Goal: Task Accomplishment & Management: Use online tool/utility

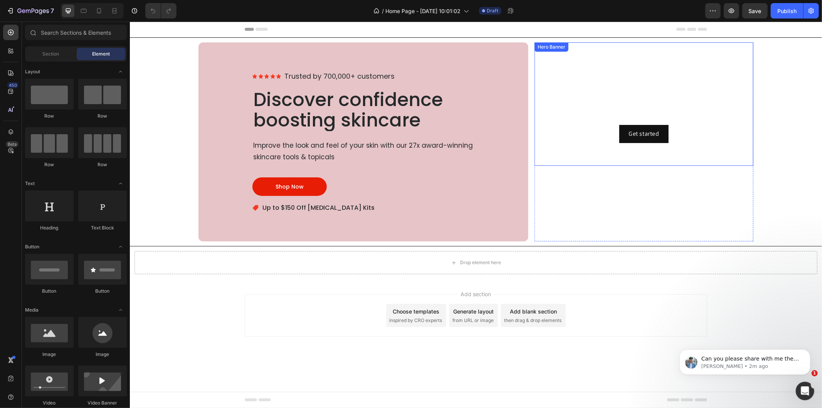
click at [555, 155] on video "Background Image" at bounding box center [643, 103] width 219 height 123
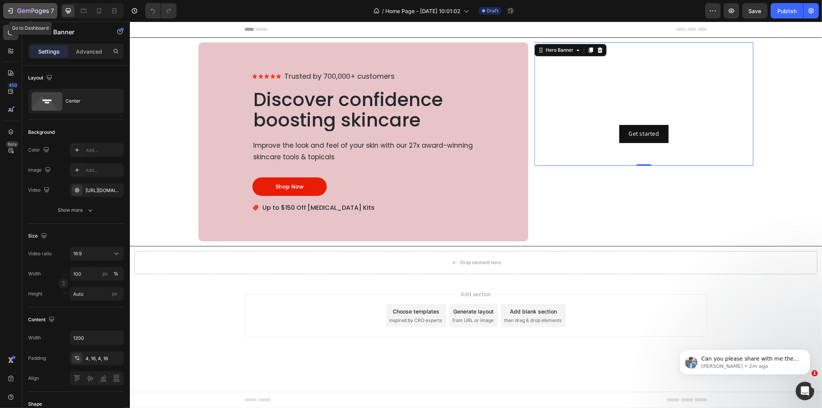
click at [34, 10] on icon "button" at bounding box center [33, 10] width 3 height 5
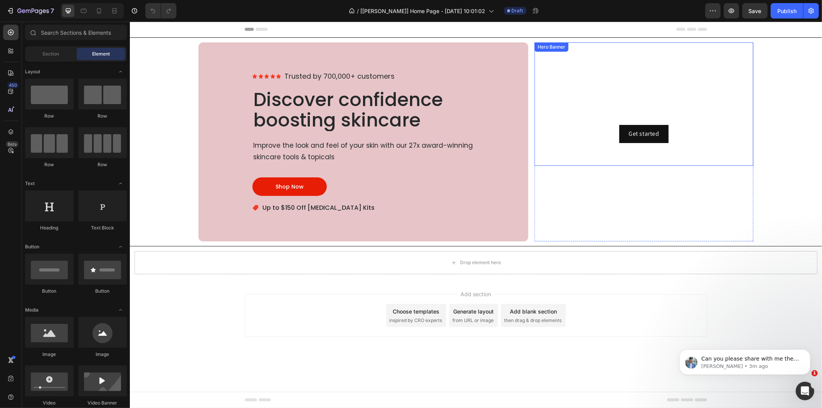
click at [579, 158] on video "Background Image" at bounding box center [643, 103] width 219 height 123
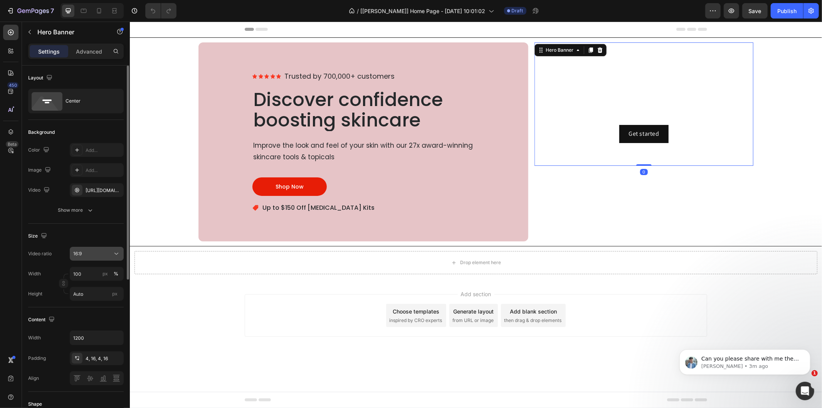
click at [101, 254] on div "16:9" at bounding box center [92, 253] width 39 height 7
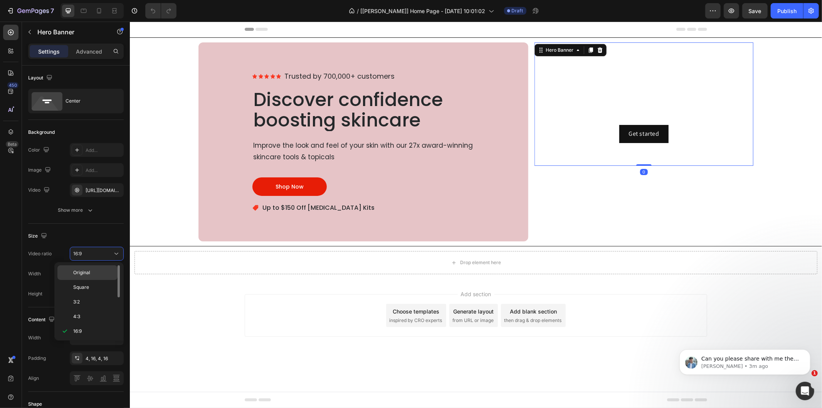
click at [95, 272] on p "Original" at bounding box center [93, 272] width 41 height 7
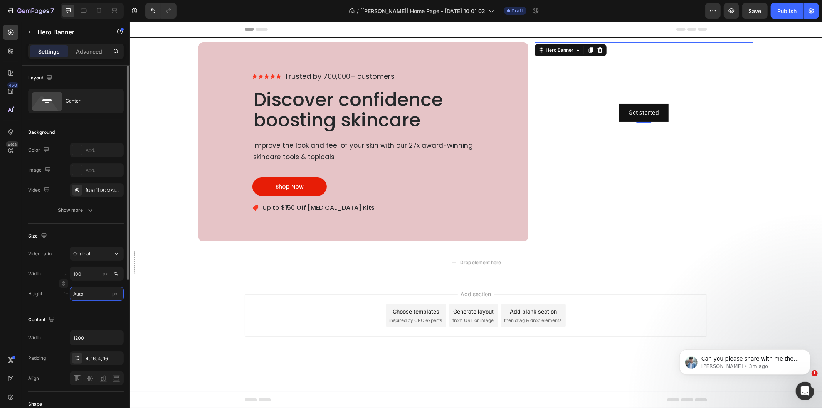
click at [83, 291] on input "Auto" at bounding box center [97, 294] width 54 height 14
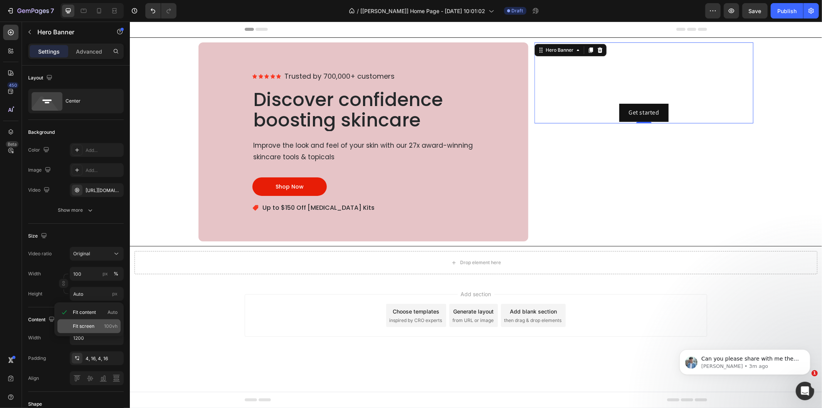
click at [79, 323] on span "Fit screen" at bounding box center [84, 326] width 22 height 7
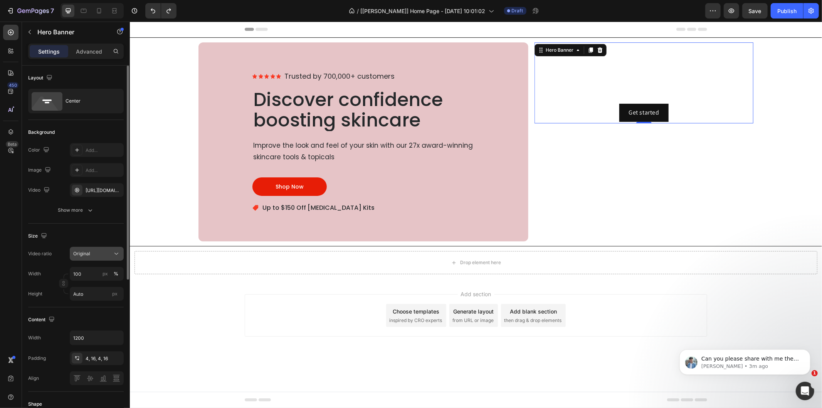
click at [91, 258] on button "Original" at bounding box center [97, 254] width 54 height 14
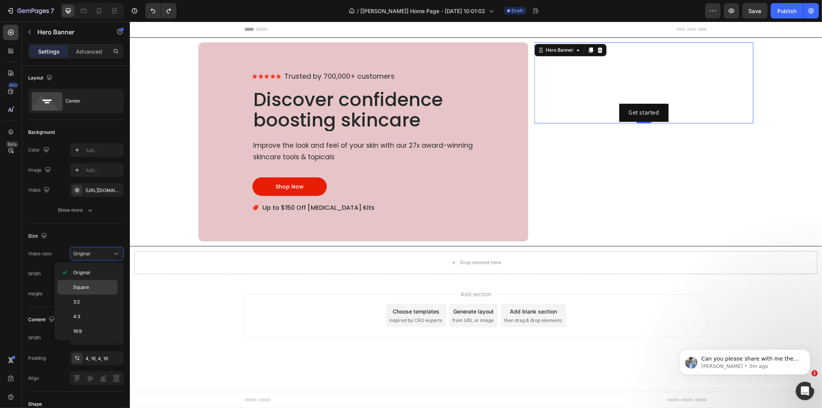
click at [93, 285] on p "Square" at bounding box center [93, 287] width 41 height 7
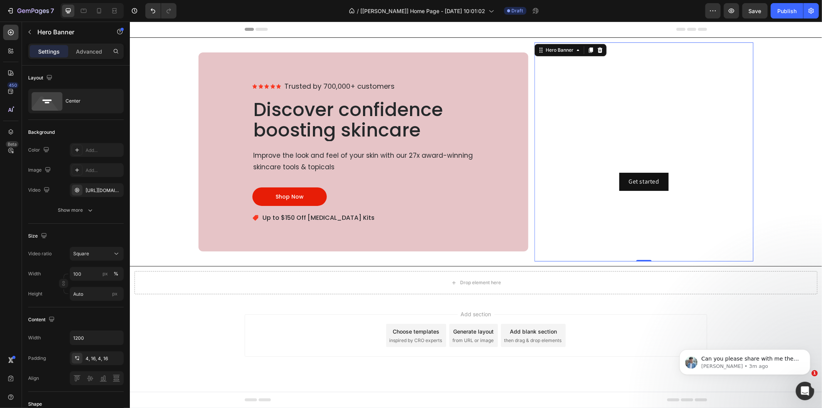
click at [595, 224] on video "Background Image" at bounding box center [643, 151] width 219 height 219
click at [93, 294] on input "Auto" at bounding box center [97, 294] width 54 height 14
click at [93, 314] on span "Fit content" at bounding box center [84, 312] width 23 height 7
click at [95, 291] on input "Auto" at bounding box center [97, 294] width 54 height 14
click at [90, 321] on div "Fit screen 100vh" at bounding box center [88, 326] width 63 height 14
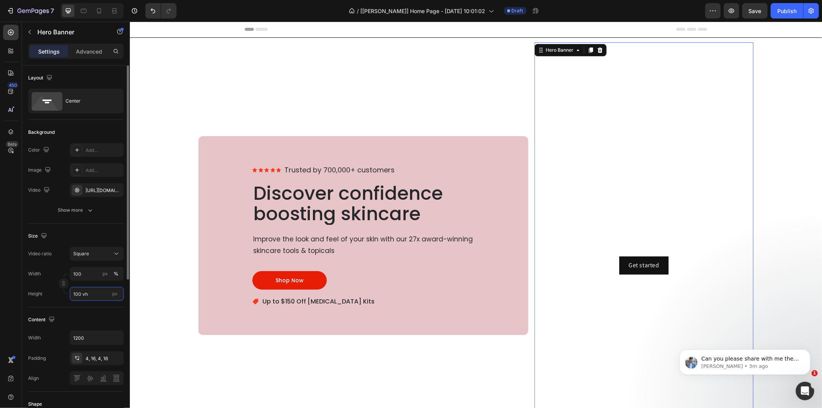
click at [92, 293] on input "100 vh" at bounding box center [97, 294] width 54 height 14
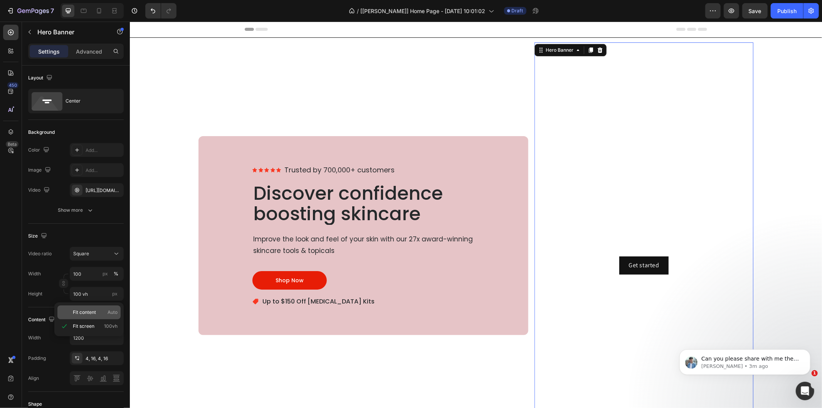
click at [84, 313] on span "Fit content" at bounding box center [84, 312] width 23 height 7
type input "Auto"
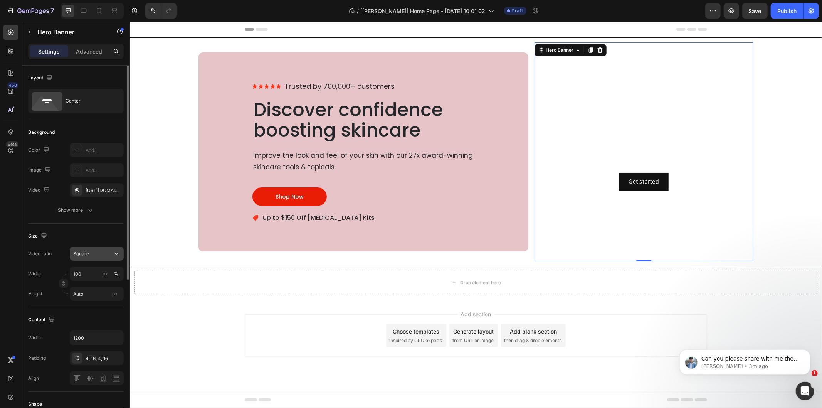
click at [94, 256] on div "Square" at bounding box center [92, 253] width 39 height 7
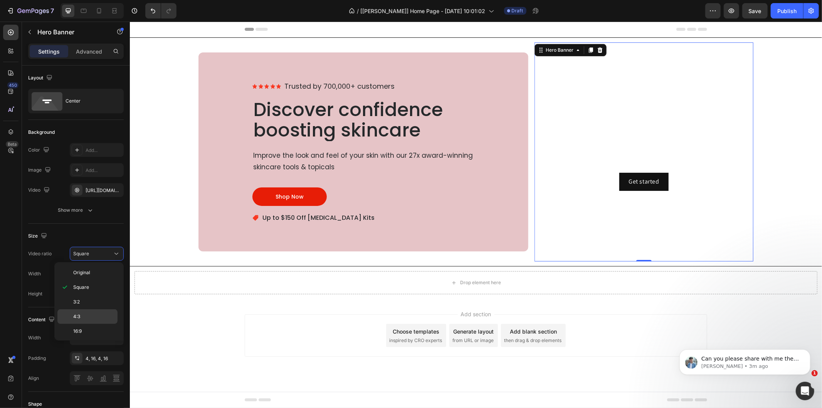
click at [81, 311] on div "4:3" at bounding box center [87, 316] width 60 height 15
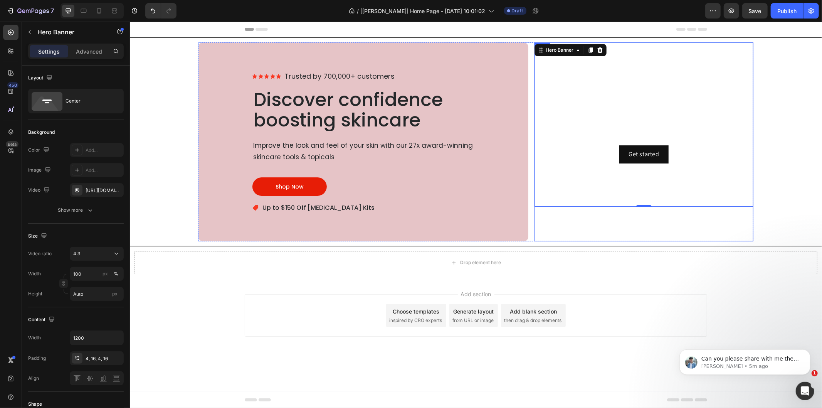
click at [584, 231] on div "Click here to edit heading Heading This is your text block. Click to edit and m…" at bounding box center [643, 141] width 219 height 199
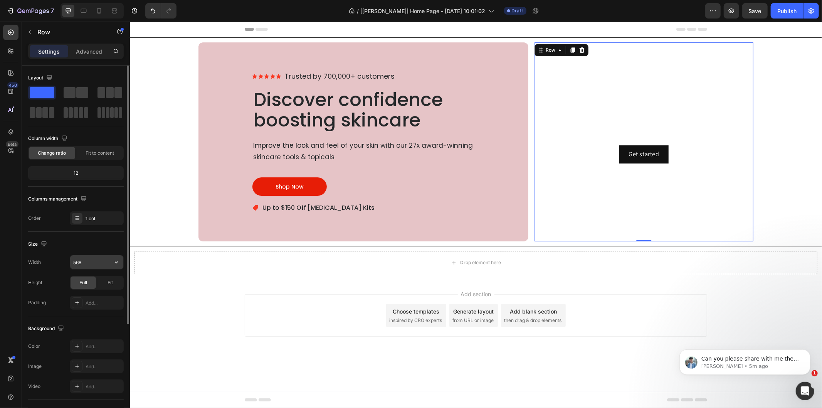
click at [100, 262] on input "568" at bounding box center [96, 262] width 53 height 14
click at [113, 262] on icon "button" at bounding box center [117, 262] width 8 height 8
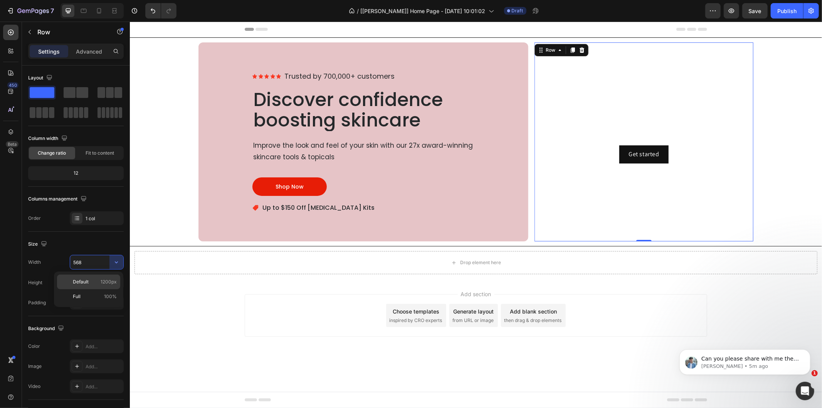
click at [98, 285] on p "Default 1200px" at bounding box center [95, 281] width 44 height 7
type input "1200"
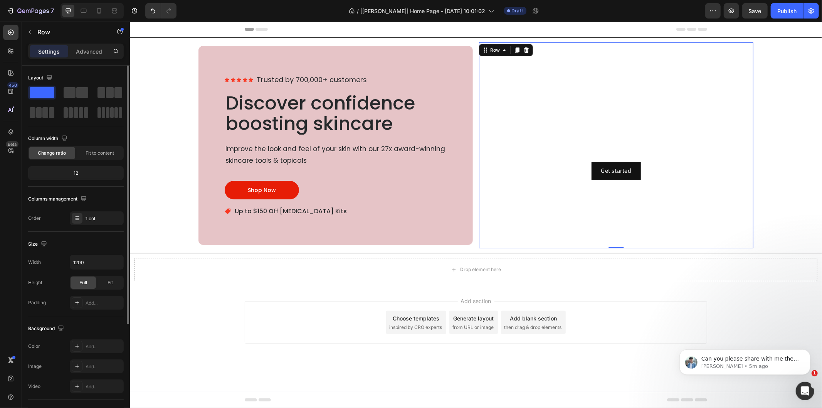
click at [72, 242] on div "Size" at bounding box center [76, 244] width 96 height 12
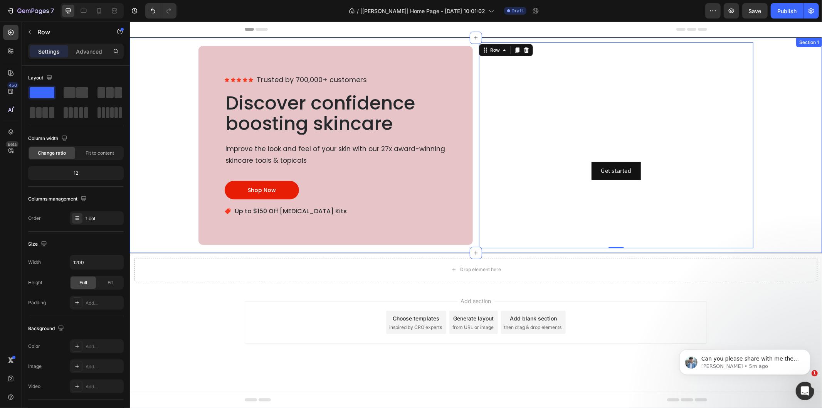
click at [194, 158] on div "Image Image Image Image Image Trusted by 700,000+ customers Text Block Row Disc…" at bounding box center [475, 145] width 683 height 206
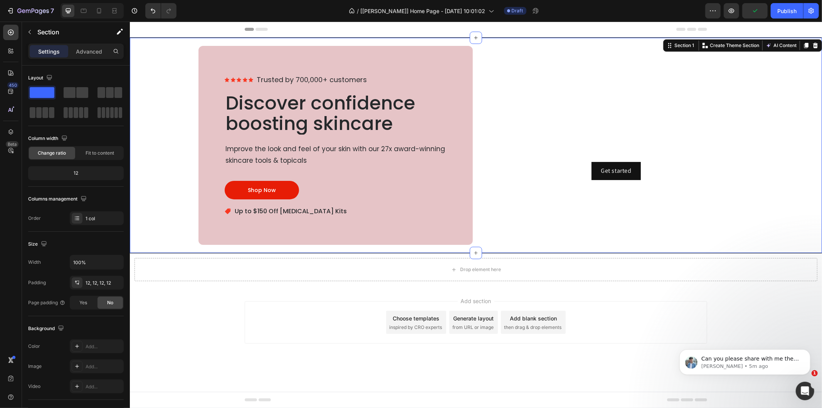
click at [812, 138] on div "Image Image Image Image Image Trusted by 700,000+ customers Text Block Row Disc…" at bounding box center [475, 145] width 683 height 206
click at [497, 158] on div "Click here to edit heading Heading This is your text block. Click to edit and m…" at bounding box center [616, 144] width 262 height 69
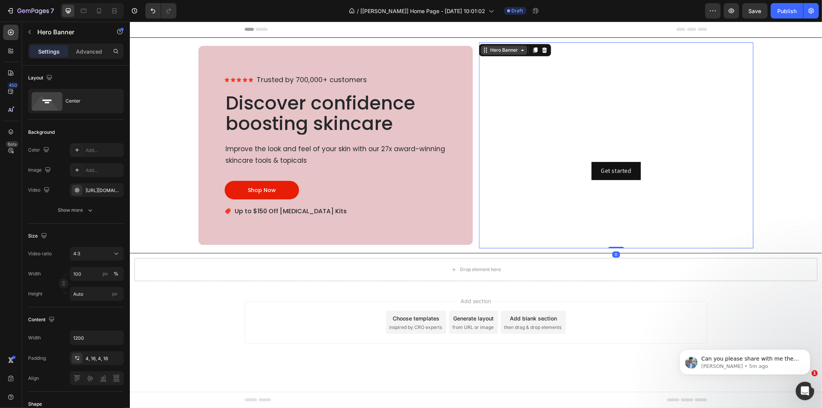
click at [499, 50] on div "Hero Banner" at bounding box center [503, 49] width 31 height 7
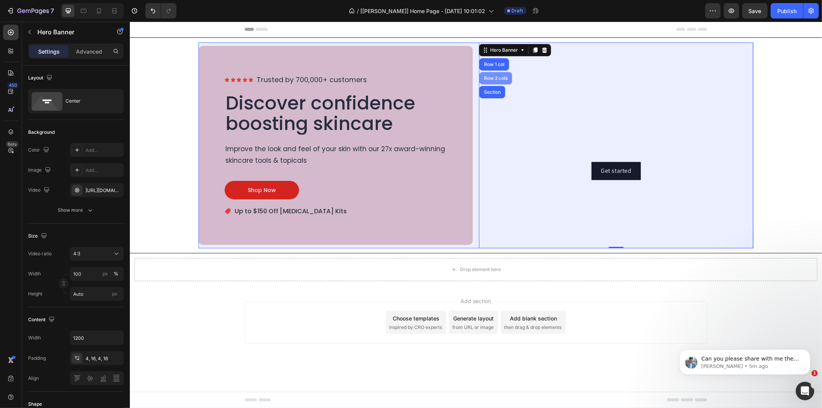
click at [494, 75] on div "Row 2 cols" at bounding box center [495, 78] width 33 height 12
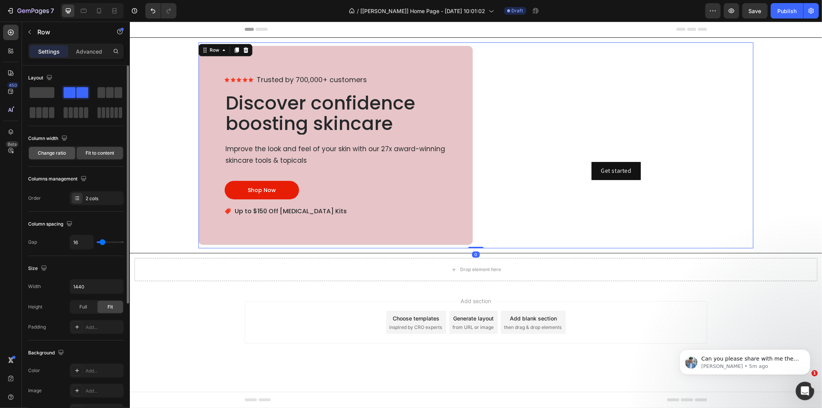
click at [57, 153] on span "Change ratio" at bounding box center [52, 153] width 28 height 7
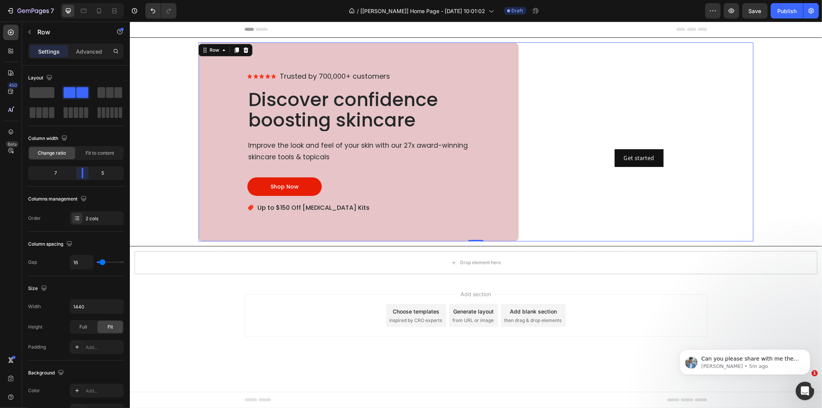
drag, startPoint x: 76, startPoint y: 174, endPoint x: 85, endPoint y: 175, distance: 9.7
click at [85, 0] on body "7 Version history / [Liam GemPages] Home Page - Sep 25, 10:01:02 Draft Preview …" at bounding box center [411, 0] width 822 height 0
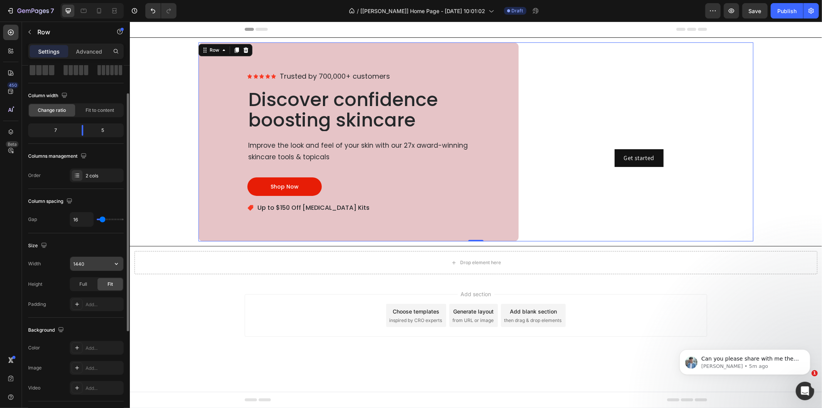
click at [90, 266] on input "1440" at bounding box center [96, 264] width 53 height 14
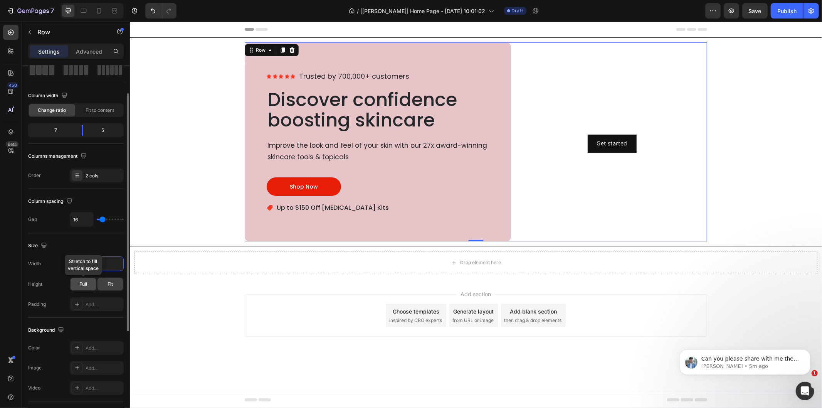
click at [89, 282] on div "Full" at bounding box center [83, 284] width 25 height 12
click at [101, 284] on div "Fit" at bounding box center [110, 284] width 25 height 12
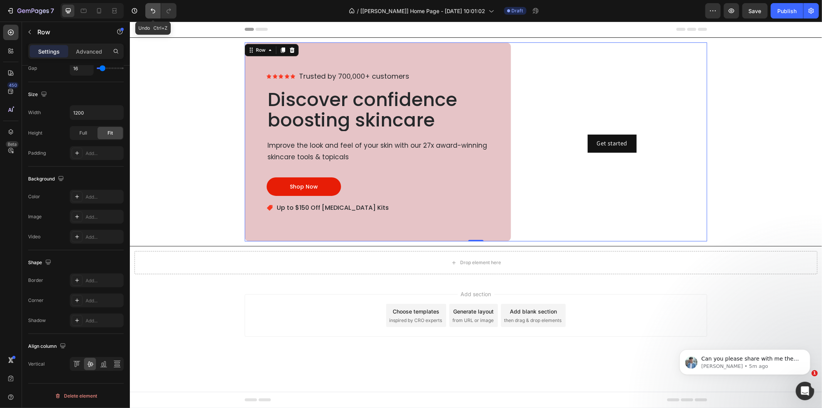
click at [156, 16] on button "Undo/Redo" at bounding box center [152, 10] width 15 height 15
click at [156, 13] on icon "Undo/Redo" at bounding box center [153, 11] width 8 height 8
type input "1440"
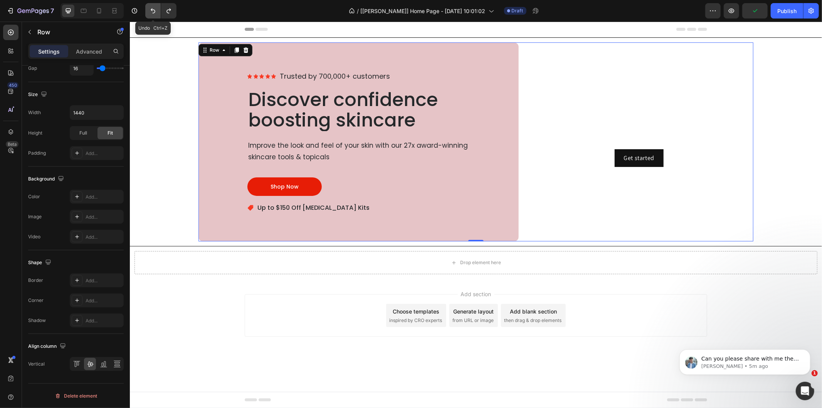
click at [156, 13] on icon "Undo/Redo" at bounding box center [153, 11] width 8 height 8
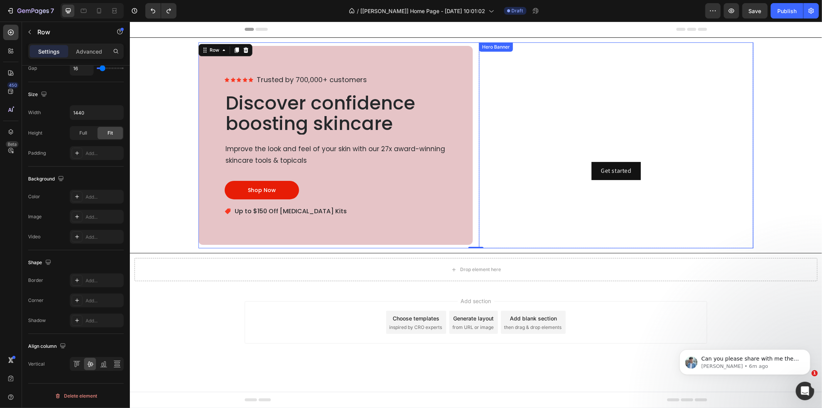
click at [515, 74] on video "Background Image" at bounding box center [616, 145] width 274 height 206
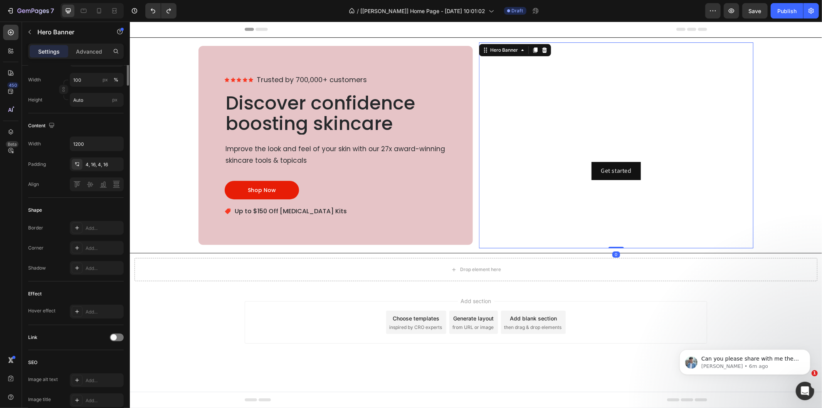
scroll to position [0, 0]
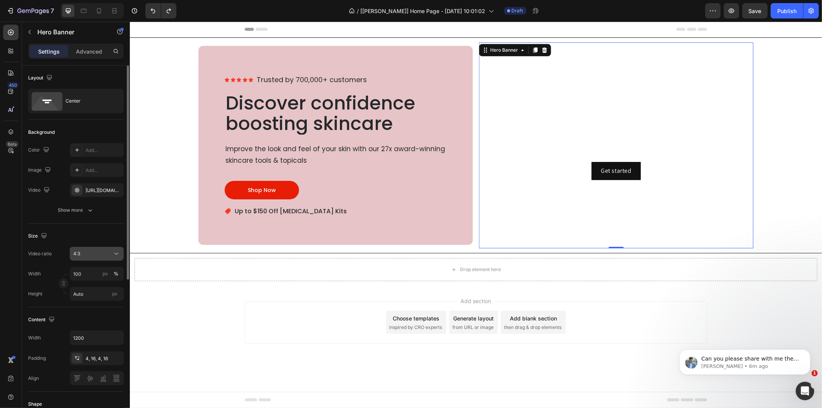
click at [103, 253] on div "4:3" at bounding box center [92, 253] width 39 height 7
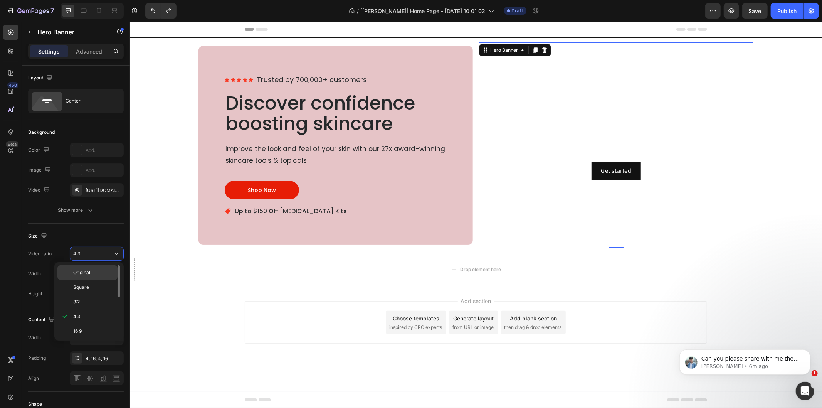
click at [89, 270] on span "Original" at bounding box center [81, 272] width 17 height 7
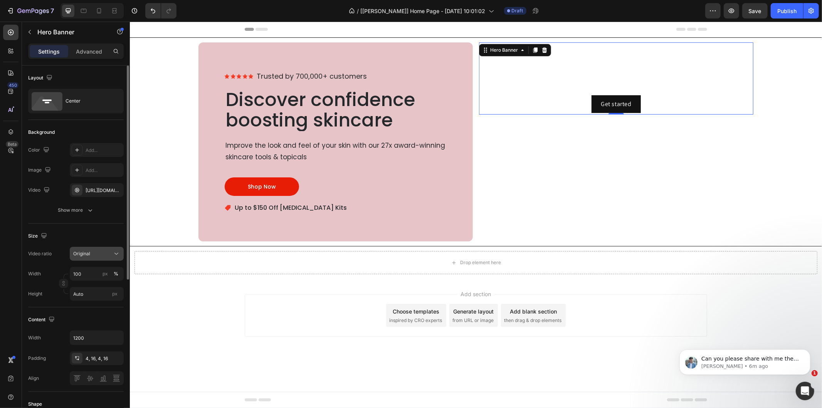
click at [86, 256] on span "Original" at bounding box center [81, 253] width 17 height 6
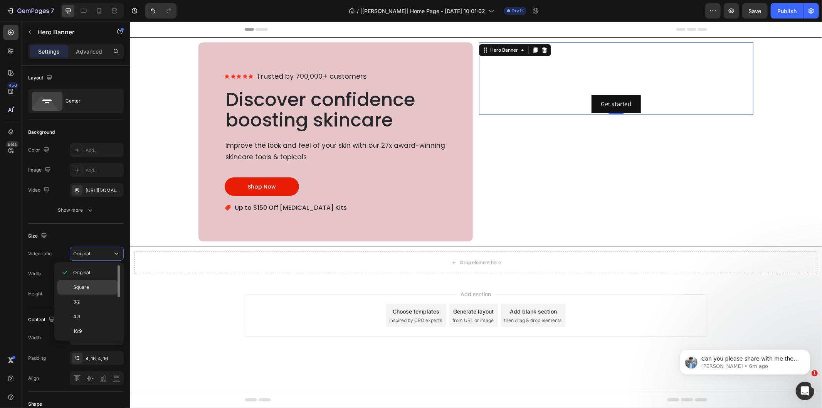
click at [86, 286] on span "Square" at bounding box center [81, 287] width 16 height 7
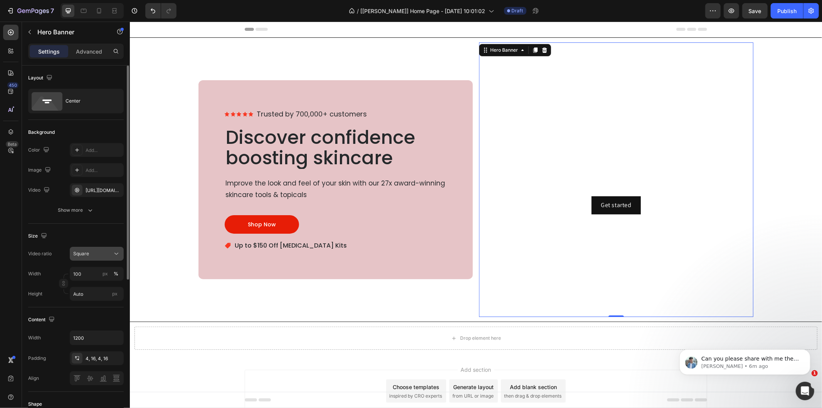
click at [92, 253] on div "Square" at bounding box center [92, 253] width 39 height 7
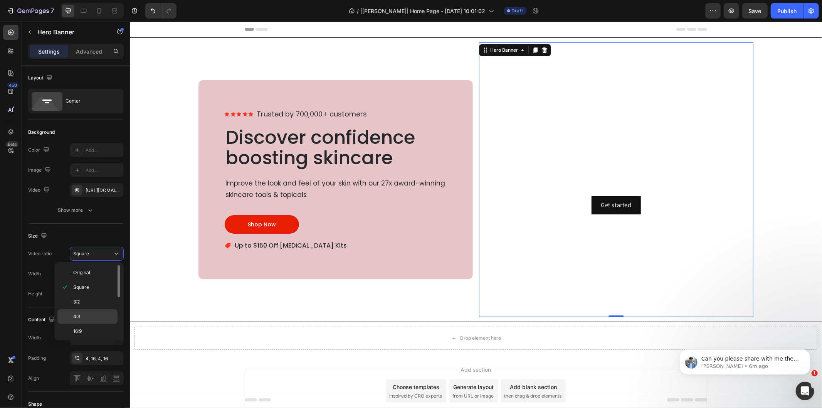
click at [84, 313] on p "4:3" at bounding box center [93, 316] width 41 height 7
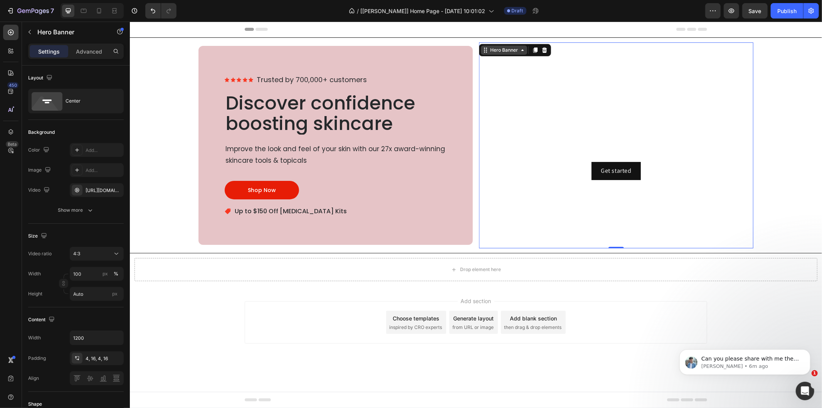
click at [511, 54] on div "Hero Banner" at bounding box center [504, 49] width 46 height 9
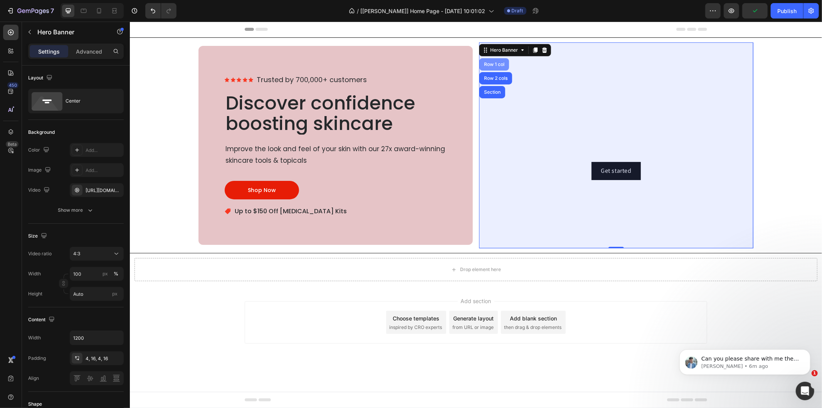
click at [496, 60] on div "Row 1 col" at bounding box center [494, 64] width 30 height 12
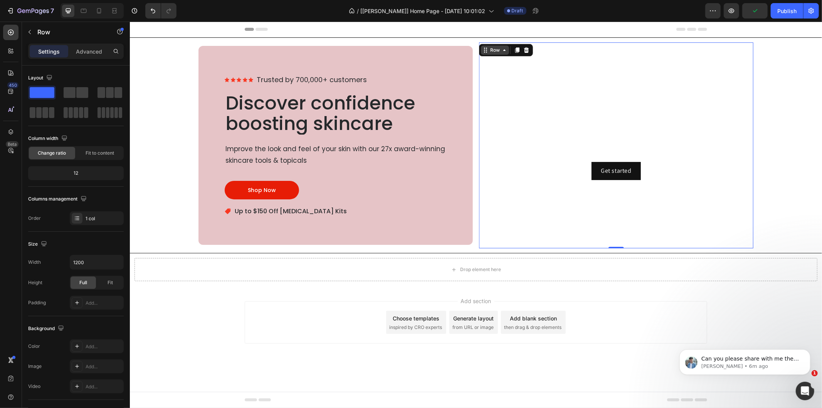
click at [496, 48] on div "Row" at bounding box center [494, 49] width 13 height 7
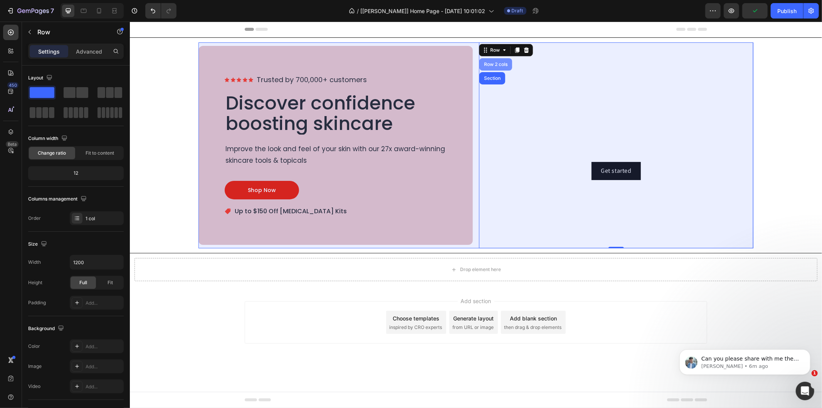
click at [496, 65] on div "Row 2 cols" at bounding box center [495, 64] width 27 height 5
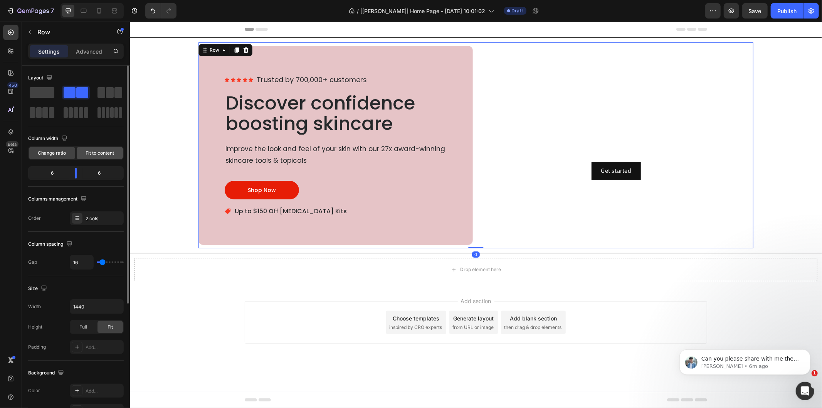
click at [96, 154] on span "Fit to content" at bounding box center [100, 153] width 29 height 7
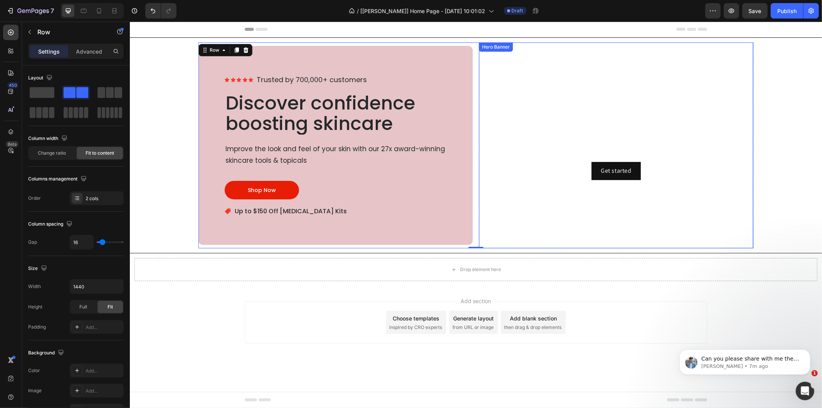
click at [526, 186] on video "Background Image" at bounding box center [616, 145] width 274 height 206
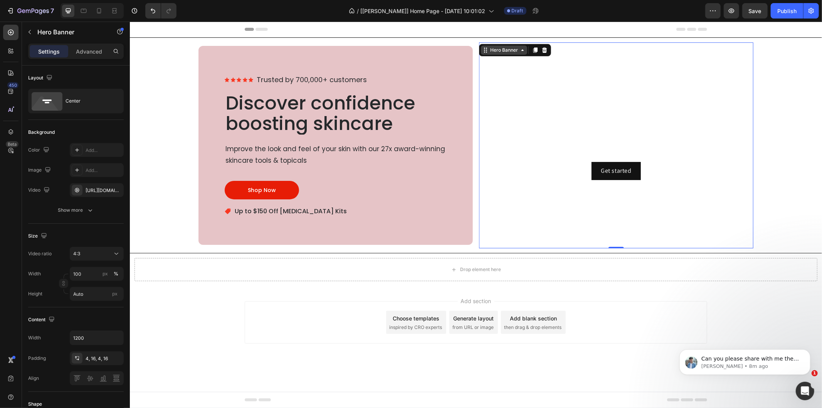
click at [517, 51] on div "Hero Banner" at bounding box center [503, 49] width 31 height 7
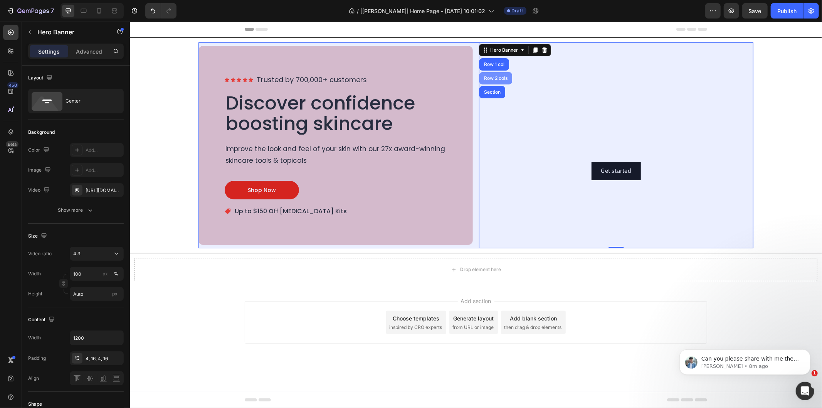
click at [489, 79] on div "Row 2 cols" at bounding box center [495, 78] width 27 height 5
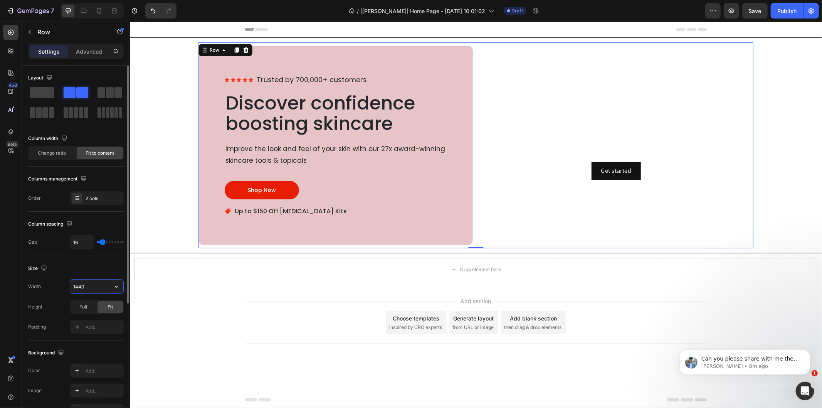
click at [88, 288] on input "1440" at bounding box center [96, 286] width 53 height 14
click at [112, 287] on button "button" at bounding box center [116, 286] width 14 height 14
click at [98, 306] on p "Default 1200px" at bounding box center [95, 306] width 44 height 7
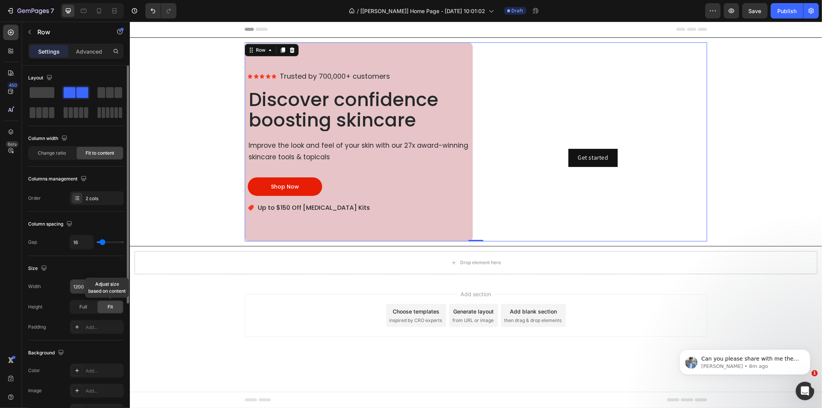
type input "1440"
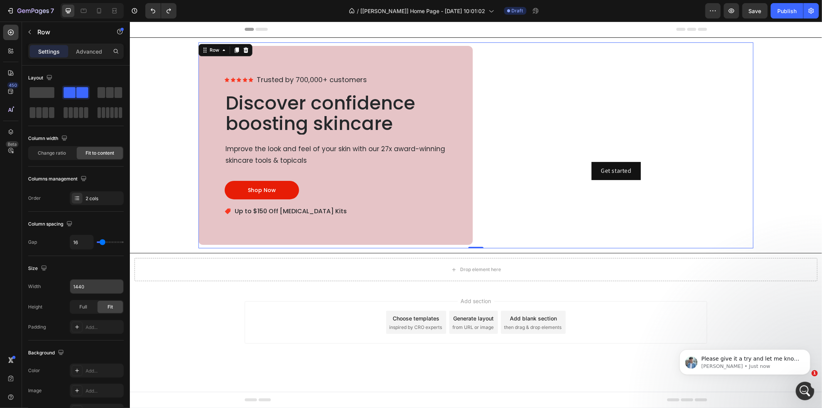
click at [302, 247] on div "Image Image Image Image Image Trusted by 700,000+ customers Text Block Row Disc…" at bounding box center [335, 145] width 274 height 206
click at [86, 310] on span "Full" at bounding box center [83, 306] width 8 height 7
click at [106, 309] on div "Fit" at bounding box center [110, 307] width 25 height 12
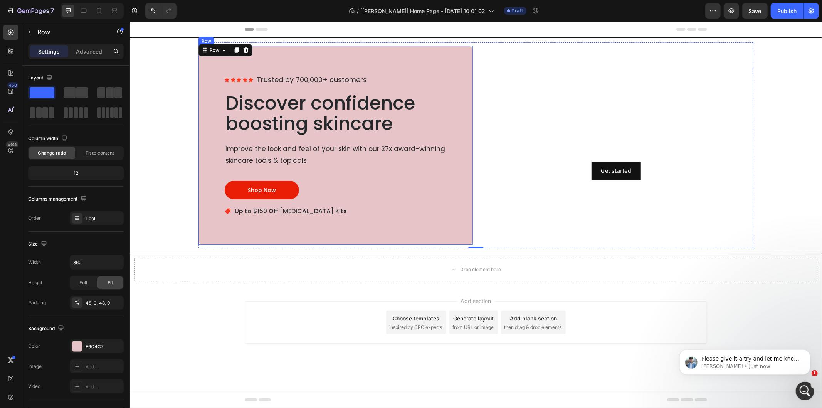
click at [284, 234] on div "Image Image Image Image Image Trusted by 700,000+ customers Text Block Row Disc…" at bounding box center [335, 144] width 274 height 199
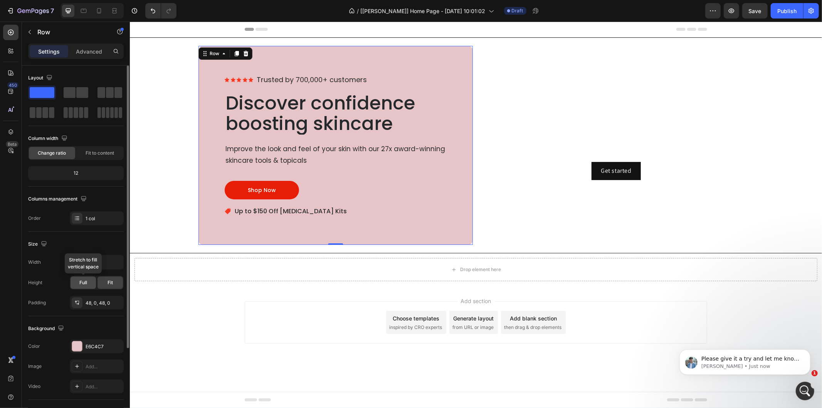
click at [86, 284] on span "Full" at bounding box center [83, 282] width 8 height 7
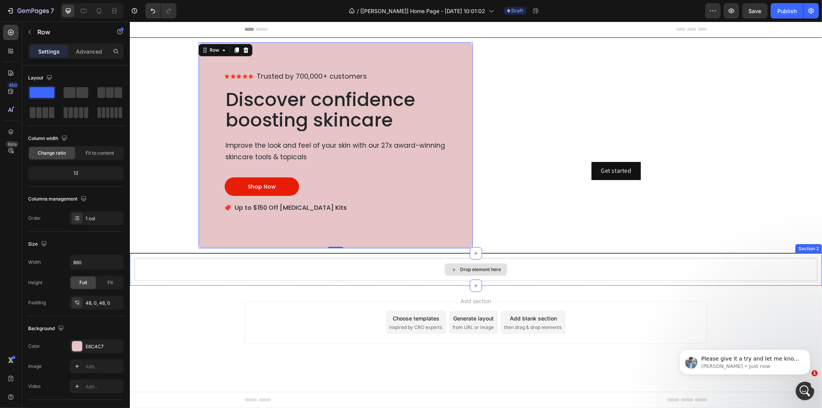
click at [199, 276] on div "Drop element here" at bounding box center [475, 268] width 683 height 23
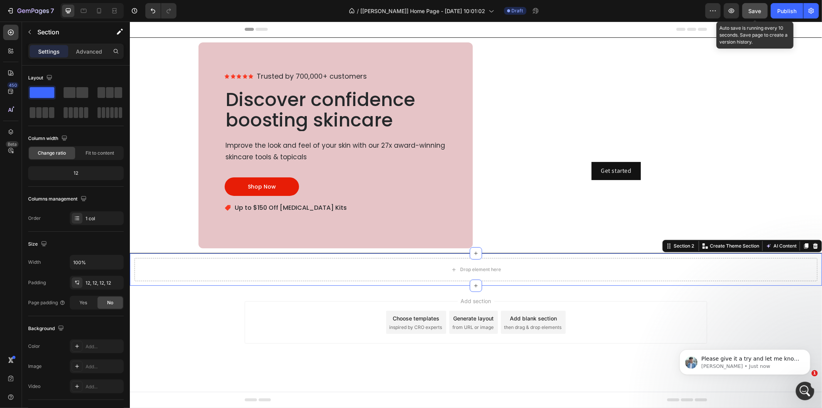
click at [751, 13] on span "Save" at bounding box center [755, 11] width 13 height 7
click at [287, 328] on div "Add section Choose templates inspired by CRO experts Generate layout from URL o…" at bounding box center [475, 322] width 462 height 42
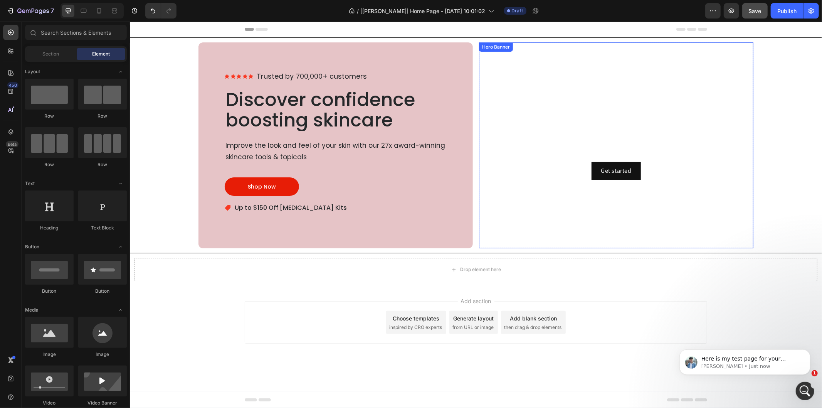
click at [504, 225] on video "Background Image" at bounding box center [616, 145] width 274 height 206
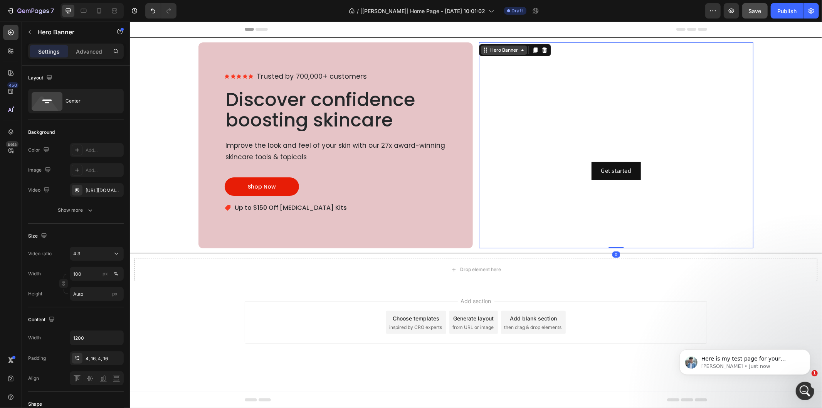
click at [500, 50] on div "Hero Banner" at bounding box center [503, 49] width 31 height 7
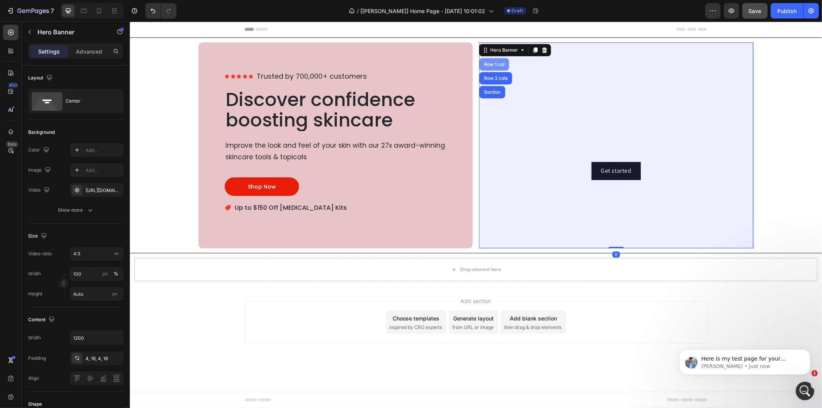
click at [495, 64] on div "Row 1 col" at bounding box center [494, 64] width 24 height 5
